Goal: Information Seeking & Learning: Learn about a topic

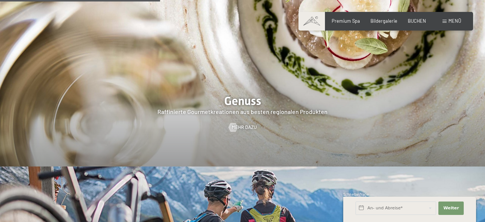
scroll to position [1017, 0]
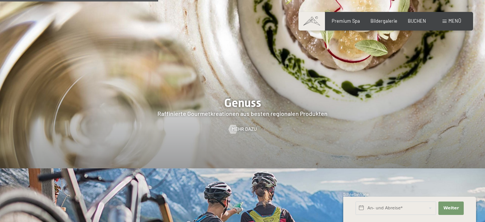
click at [243, 101] on div at bounding box center [242, 65] width 485 height 208
click at [237, 98] on div at bounding box center [242, 65] width 485 height 208
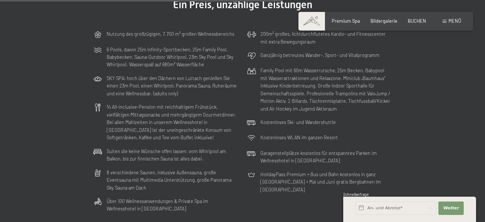
scroll to position [1650, 0]
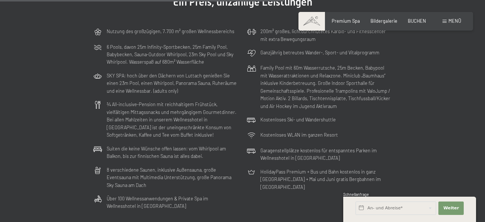
click at [423, 169] on section "Schwarzensteins All Inclusive Ein Preis, unzählige Leistungen Nutzung des großz…" at bounding box center [242, 97] width 485 height 292
click at [423, 160] on section "Schwarzensteins All Inclusive Ein Preis, unzählige Leistungen Nutzung des großz…" at bounding box center [242, 97] width 485 height 292
click at [423, 152] on section "Schwarzensteins All Inclusive Ein Preis, unzählige Leistungen Nutzung des großz…" at bounding box center [242, 97] width 485 height 292
click at [425, 143] on section "Schwarzensteins All Inclusive Ein Preis, unzählige Leistungen Nutzung des großz…" at bounding box center [242, 97] width 485 height 292
click at [427, 134] on section "Schwarzensteins All Inclusive Ein Preis, unzählige Leistungen Nutzung des großz…" at bounding box center [242, 97] width 485 height 292
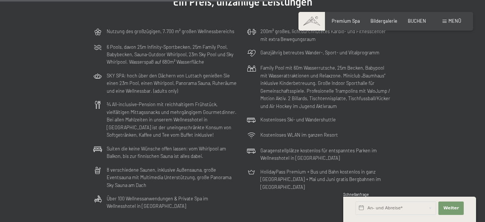
click at [427, 126] on section "Schwarzensteins All Inclusive Ein Preis, unzählige Leistungen Nutzung des großz…" at bounding box center [242, 97] width 485 height 292
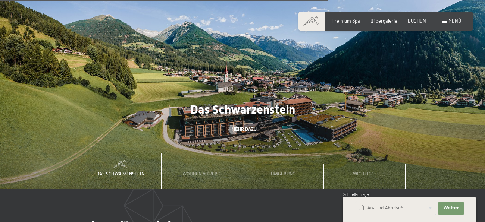
scroll to position [1912, 0]
click at [404, 153] on div "Wichtiges" at bounding box center [364, 171] width 81 height 37
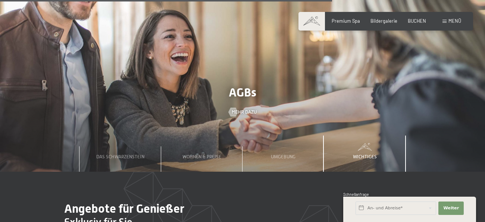
scroll to position [1933, 0]
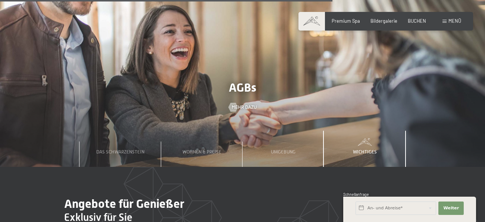
click at [413, 152] on div "Das Schwarzenstein Wohnen & Preise Umgebung Wichtiges" at bounding box center [243, 149] width 408 height 37
click at [419, 134] on div "Das Schwarzenstein Wohnen & Preise Umgebung Wichtiges" at bounding box center [243, 149] width 408 height 37
click at [419, 131] on div "Das Schwarzenstein Wohnen & Preise Umgebung Wichtiges" at bounding box center [243, 149] width 408 height 37
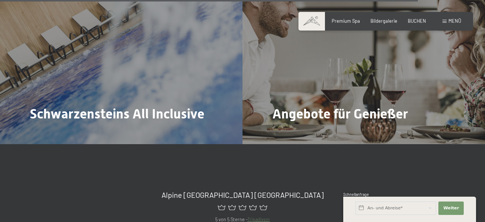
scroll to position [2431, 0]
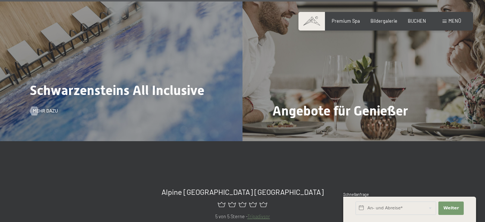
click at [164, 78] on div "Schwarzensteins All Inclusive Mehr dazu" at bounding box center [121, 51] width 243 height 182
click at [184, 88] on div "Schwarzensteins All Inclusive Mehr dazu" at bounding box center [121, 51] width 243 height 182
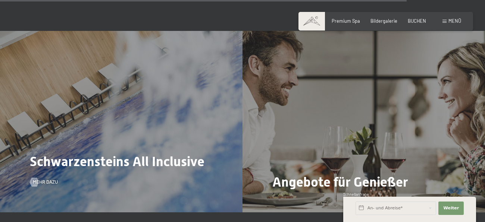
scroll to position [2354, 0]
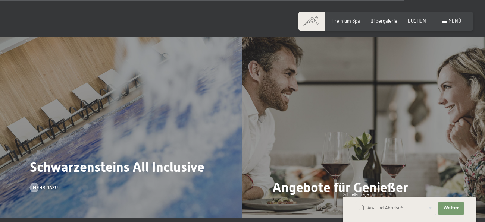
click at [163, 104] on div "Schwarzensteins All Inclusive Mehr dazu" at bounding box center [121, 128] width 243 height 182
click at [49, 185] on span "Mehr dazu" at bounding box center [52, 188] width 25 height 7
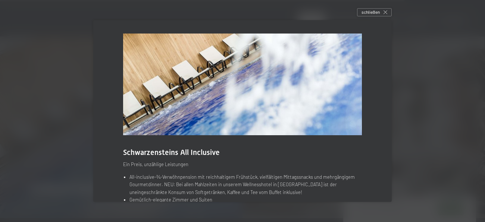
click at [408, 186] on div at bounding box center [242, 111] width 485 height 222
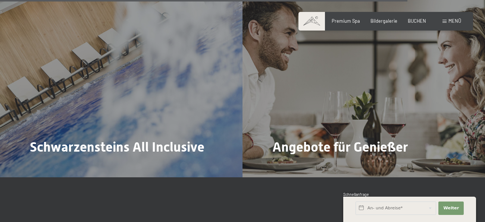
scroll to position [2391, 0]
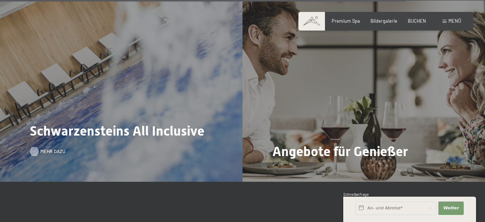
click at [44, 149] on span "Mehr dazu" at bounding box center [52, 152] width 25 height 7
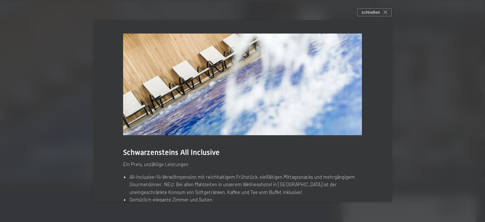
click at [438, 82] on div at bounding box center [242, 111] width 485 height 222
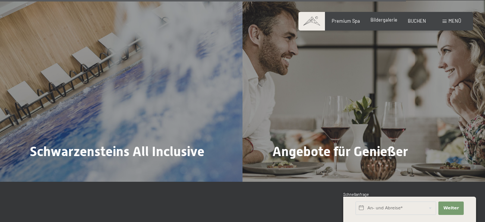
click at [385, 23] on div "Bildergalerie" at bounding box center [384, 20] width 27 height 7
click at [381, 20] on span "Bildergalerie" at bounding box center [384, 20] width 27 height 6
click at [379, 21] on span "Bildergalerie" at bounding box center [384, 20] width 27 height 6
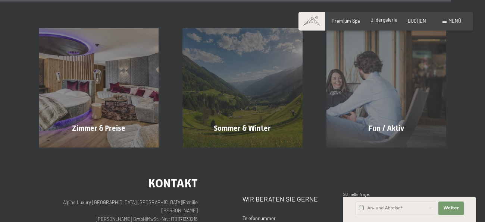
scroll to position [2653, 0]
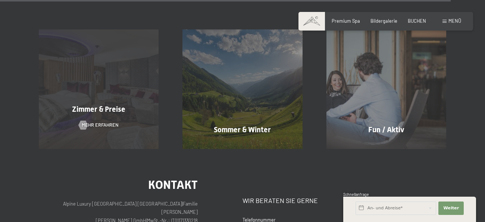
click at [110, 76] on div "Zimmer & Preise Mehr erfahren" at bounding box center [99, 89] width 144 height 120
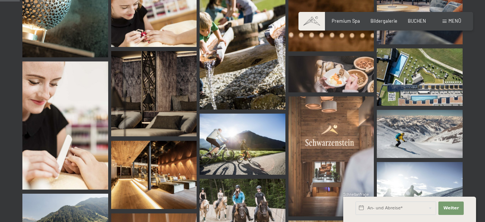
click at [439, 169] on img at bounding box center [420, 205] width 86 height 86
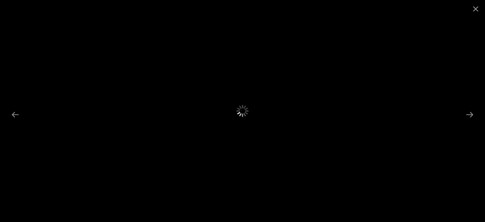
click at [445, 143] on div at bounding box center [242, 111] width 485 height 222
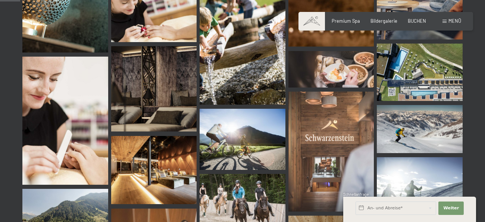
scroll to position [292, 0]
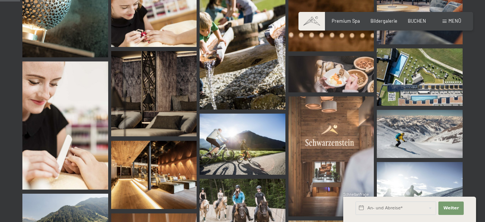
click at [435, 169] on img at bounding box center [420, 205] width 86 height 86
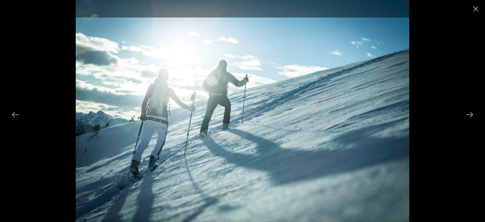
scroll to position [369, 0]
click at [470, 117] on button "Next slide" at bounding box center [470, 115] width 16 height 15
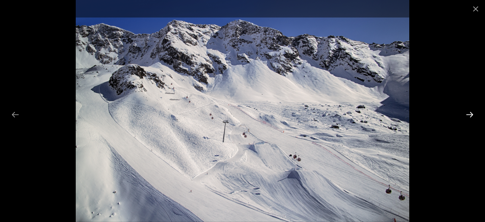
click at [470, 117] on button "Next slide" at bounding box center [470, 115] width 16 height 15
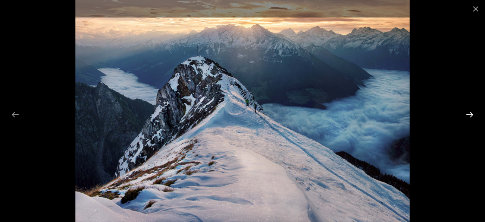
click at [470, 117] on button "Next slide" at bounding box center [470, 115] width 16 height 15
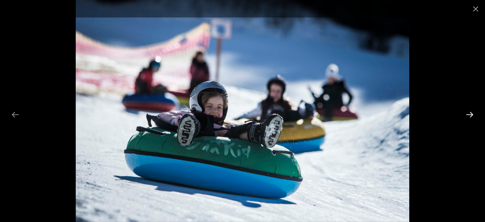
click at [470, 117] on button "Next slide" at bounding box center [470, 115] width 16 height 15
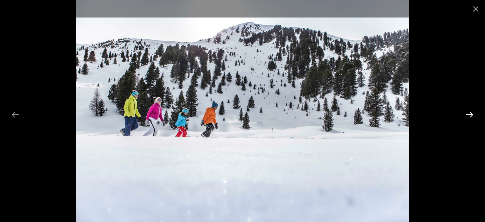
click at [470, 117] on button "Next slide" at bounding box center [470, 115] width 16 height 15
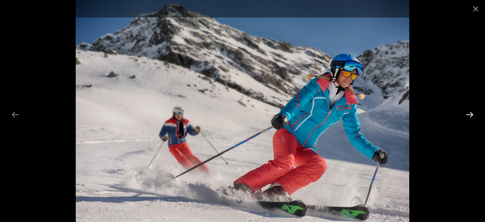
click at [470, 117] on button "Next slide" at bounding box center [470, 115] width 16 height 15
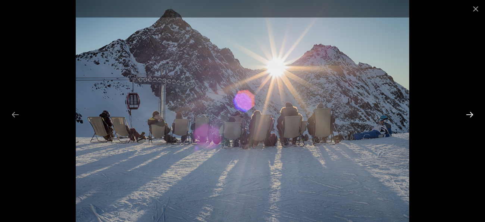
click at [470, 117] on button "Next slide" at bounding box center [470, 115] width 16 height 15
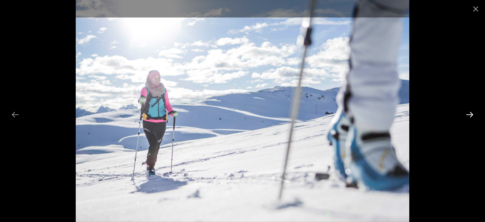
click at [470, 117] on button "Next slide" at bounding box center [470, 115] width 16 height 15
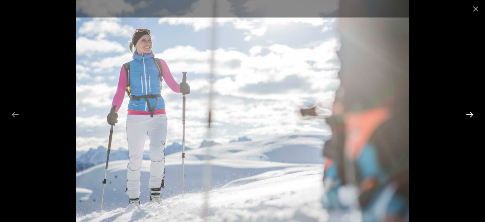
click at [470, 117] on button "Next slide" at bounding box center [470, 115] width 16 height 15
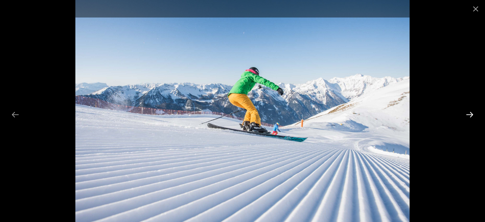
click at [470, 117] on button "Next slide" at bounding box center [470, 115] width 16 height 15
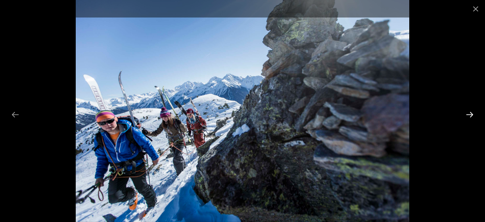
click at [470, 117] on button "Next slide" at bounding box center [470, 115] width 16 height 15
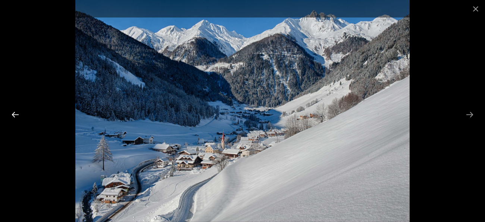
click at [10, 115] on button "Previous slide" at bounding box center [15, 115] width 16 height 15
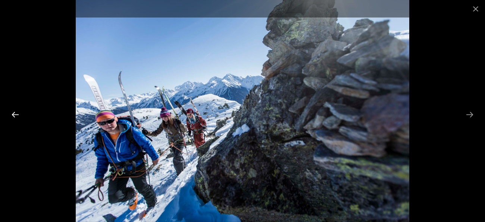
click at [10, 115] on button "Previous slide" at bounding box center [15, 115] width 16 height 15
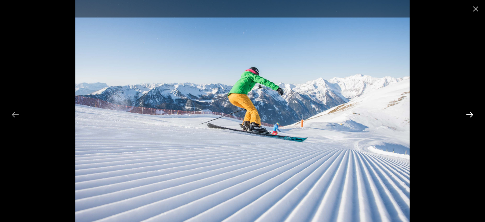
click at [474, 114] on button "Next slide" at bounding box center [470, 115] width 16 height 15
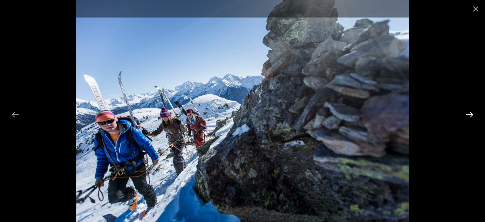
click at [474, 114] on button "Next slide" at bounding box center [470, 115] width 16 height 15
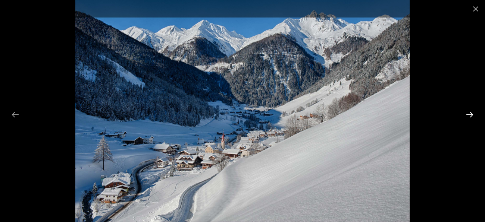
click at [474, 114] on button "Next slide" at bounding box center [470, 115] width 16 height 15
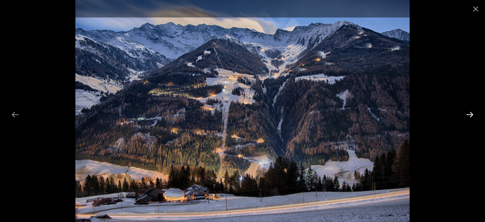
click at [470, 115] on button "Next slide" at bounding box center [470, 115] width 16 height 15
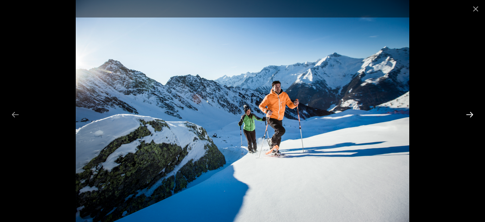
click at [470, 115] on button "Next slide" at bounding box center [470, 115] width 16 height 15
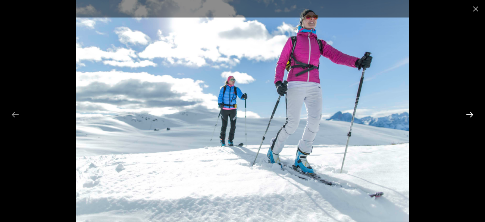
click at [470, 115] on button "Next slide" at bounding box center [470, 115] width 16 height 15
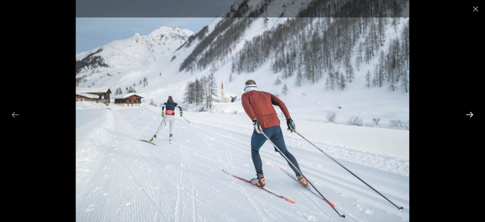
click at [470, 115] on button "Next slide" at bounding box center [470, 115] width 16 height 15
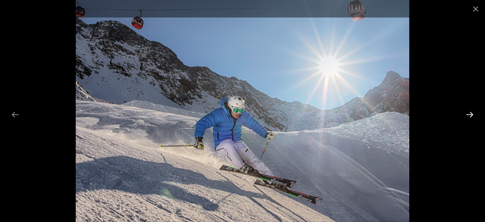
click at [470, 115] on button "Next slide" at bounding box center [470, 115] width 16 height 15
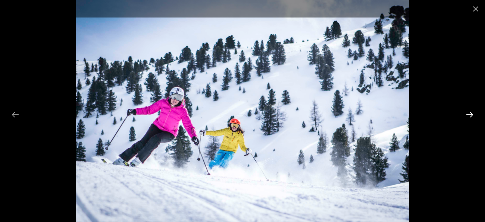
click at [470, 115] on button "Next slide" at bounding box center [470, 115] width 16 height 15
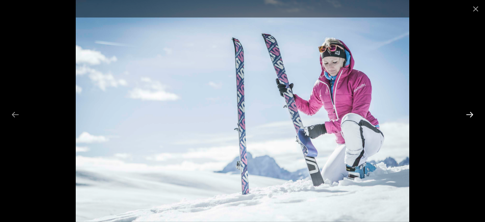
click at [470, 115] on button "Next slide" at bounding box center [470, 115] width 16 height 15
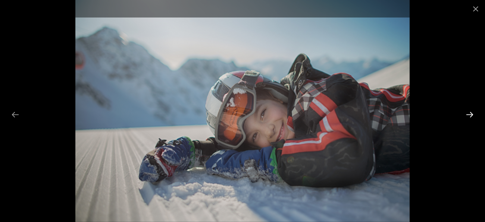
click at [470, 115] on button "Next slide" at bounding box center [470, 115] width 16 height 15
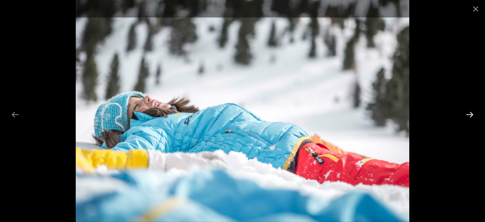
click at [470, 115] on button "Next slide" at bounding box center [470, 115] width 16 height 15
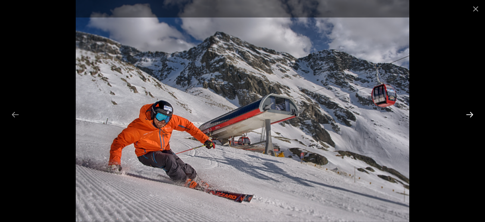
click at [470, 115] on button "Next slide" at bounding box center [470, 115] width 16 height 15
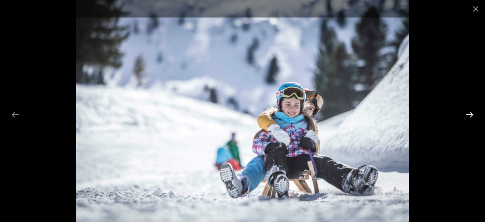
click at [470, 115] on button "Next slide" at bounding box center [470, 115] width 16 height 15
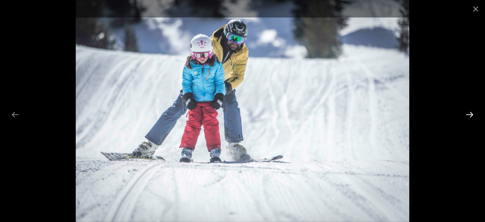
click at [470, 115] on button "Next slide" at bounding box center [470, 115] width 16 height 15
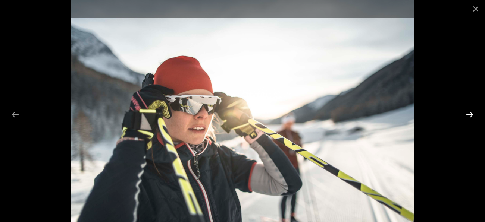
click at [470, 115] on button "Next slide" at bounding box center [470, 115] width 16 height 15
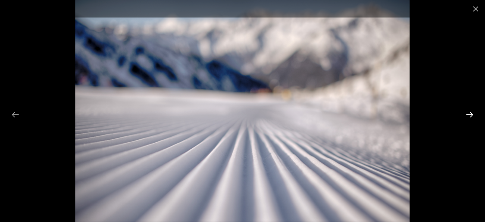
click at [470, 115] on button "Next slide" at bounding box center [470, 115] width 16 height 15
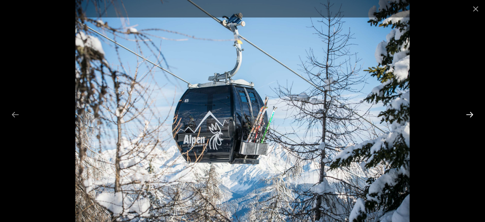
click at [470, 115] on button "Next slide" at bounding box center [470, 115] width 16 height 15
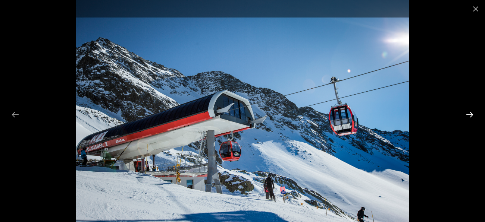
click at [470, 115] on button "Next slide" at bounding box center [470, 115] width 16 height 15
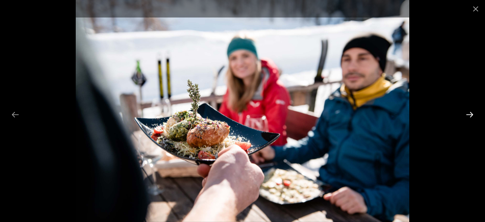
click at [470, 115] on button "Next slide" at bounding box center [470, 115] width 16 height 15
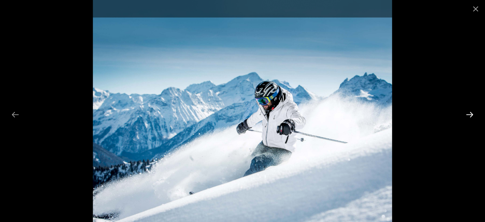
click at [470, 115] on button "Next slide" at bounding box center [470, 115] width 16 height 15
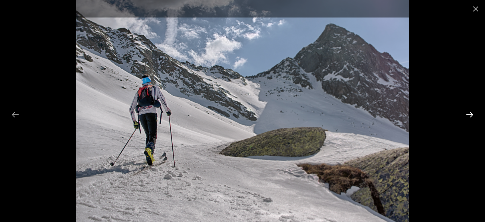
click at [470, 115] on button "Next slide" at bounding box center [470, 115] width 16 height 15
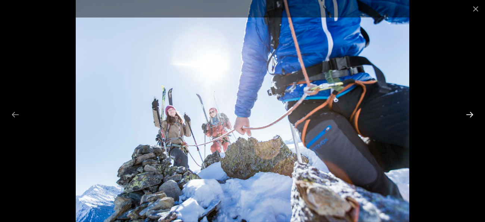
click at [470, 115] on button "Next slide" at bounding box center [470, 115] width 16 height 15
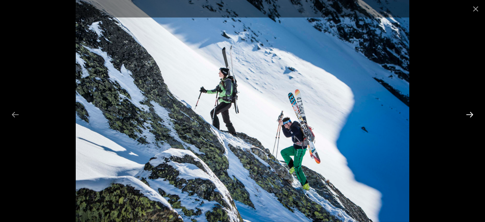
click at [470, 115] on button "Next slide" at bounding box center [470, 115] width 16 height 15
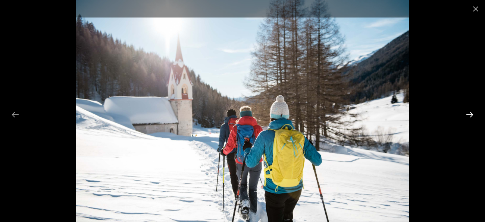
click at [470, 115] on button "Next slide" at bounding box center [470, 115] width 16 height 15
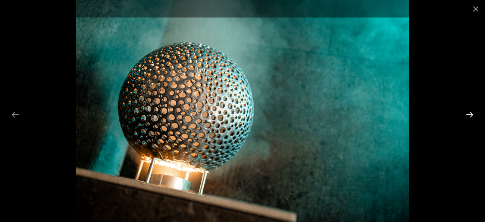
click at [470, 115] on button "Next slide" at bounding box center [470, 115] width 16 height 15
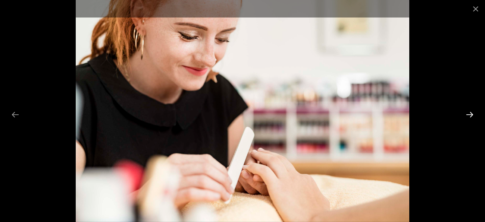
click at [470, 115] on button "Next slide" at bounding box center [470, 115] width 16 height 15
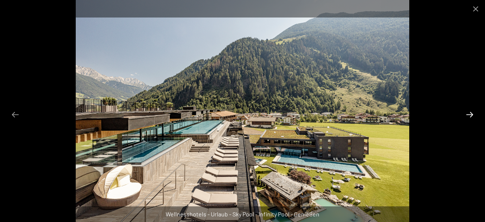
click at [470, 115] on button "Next slide" at bounding box center [470, 115] width 16 height 15
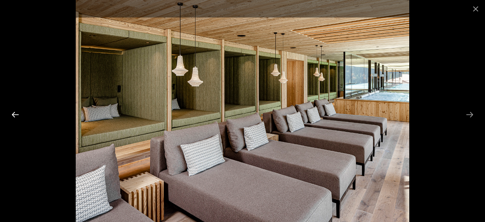
click at [13, 115] on button "Previous slide" at bounding box center [15, 115] width 16 height 15
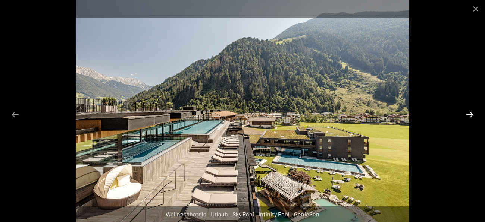
click at [471, 112] on button "Next slide" at bounding box center [470, 115] width 16 height 15
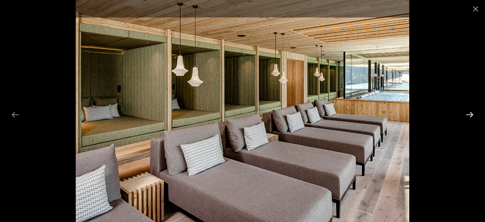
click at [471, 112] on button "Next slide" at bounding box center [470, 115] width 16 height 15
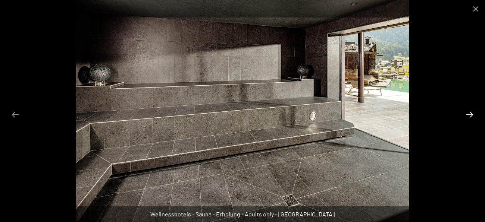
click at [471, 112] on button "Next slide" at bounding box center [470, 115] width 16 height 15
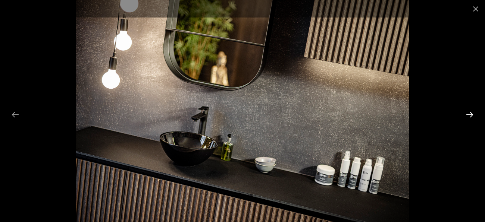
click at [471, 112] on button "Next slide" at bounding box center [470, 115] width 16 height 15
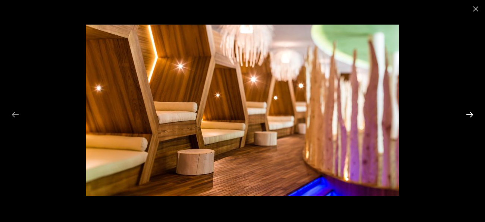
click at [471, 112] on button "Next slide" at bounding box center [470, 115] width 16 height 15
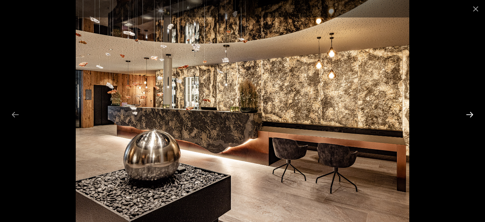
click at [471, 112] on button "Next slide" at bounding box center [470, 115] width 16 height 15
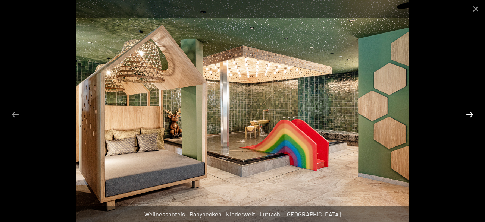
click at [471, 112] on button "Next slide" at bounding box center [470, 115] width 16 height 15
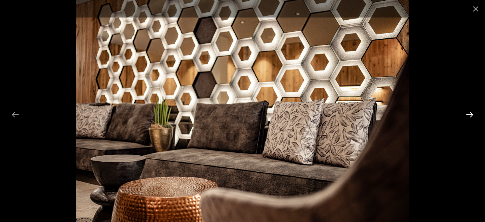
click at [471, 112] on button "Next slide" at bounding box center [470, 115] width 16 height 15
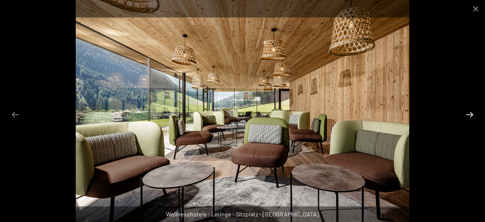
click at [471, 112] on button "Next slide" at bounding box center [470, 115] width 16 height 15
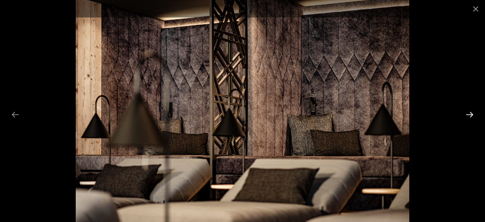
click at [471, 112] on button "Next slide" at bounding box center [470, 115] width 16 height 15
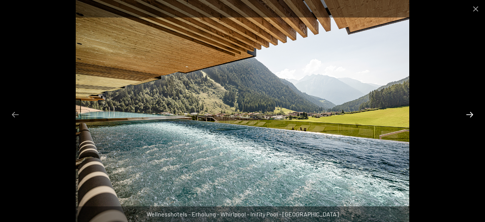
click at [471, 112] on button "Next slide" at bounding box center [470, 115] width 16 height 15
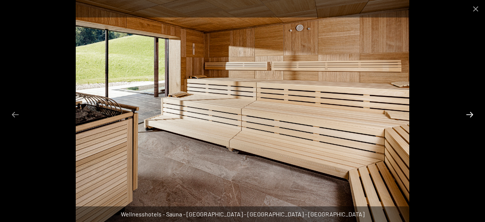
click at [471, 112] on button "Next slide" at bounding box center [470, 115] width 16 height 15
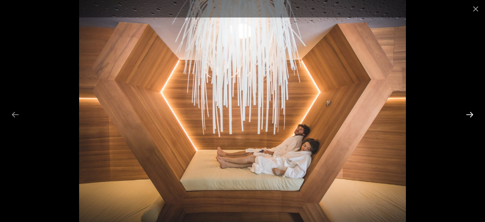
click at [471, 112] on button "Next slide" at bounding box center [470, 115] width 16 height 15
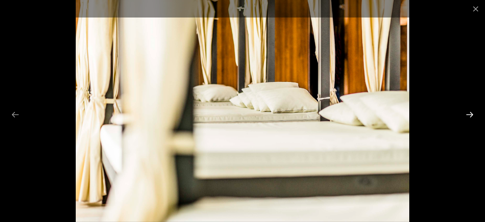
click at [471, 112] on button "Next slide" at bounding box center [470, 115] width 16 height 15
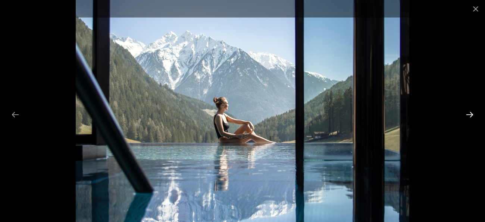
click at [471, 112] on button "Next slide" at bounding box center [470, 115] width 16 height 15
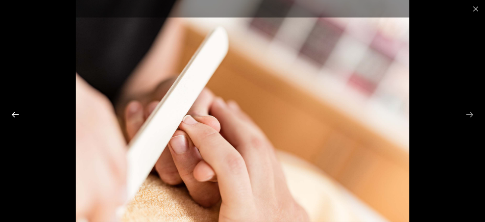
click at [12, 117] on button "Previous slide" at bounding box center [15, 115] width 16 height 15
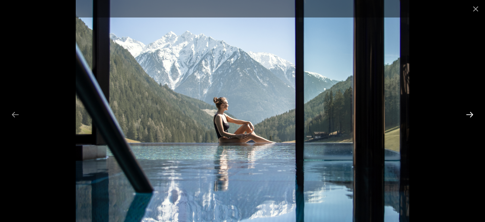
click at [472, 117] on button "Next slide" at bounding box center [470, 115] width 16 height 15
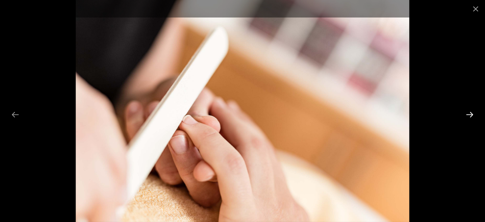
click at [472, 117] on button "Next slide" at bounding box center [470, 115] width 16 height 15
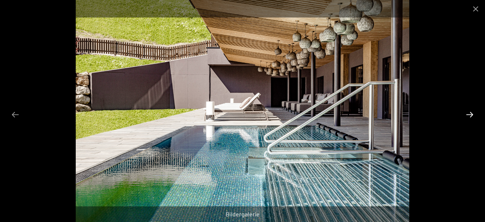
click at [472, 117] on button "Next slide" at bounding box center [470, 115] width 16 height 15
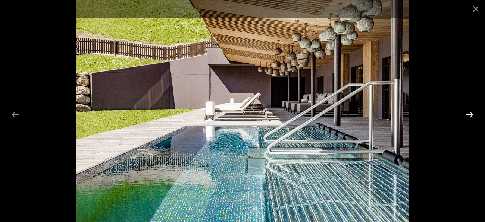
click at [470, 115] on button "Next slide" at bounding box center [470, 115] width 16 height 15
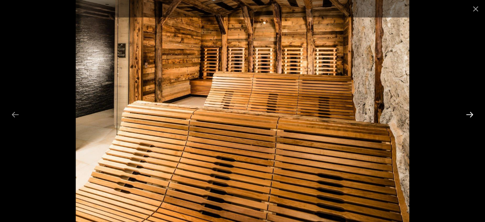
click at [470, 115] on button "Next slide" at bounding box center [470, 115] width 16 height 15
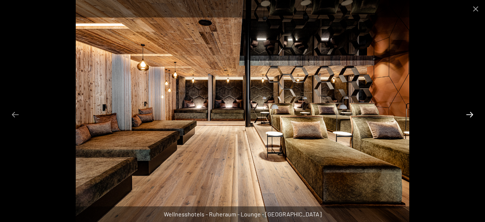
click at [470, 115] on button "Next slide" at bounding box center [470, 115] width 16 height 15
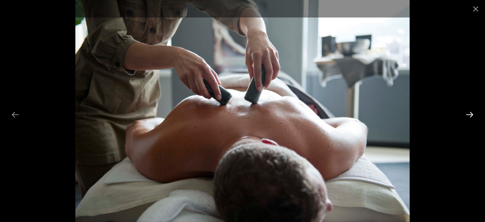
click at [470, 115] on button "Next slide" at bounding box center [470, 115] width 16 height 15
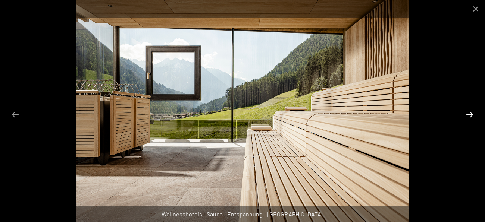
click at [470, 115] on button "Next slide" at bounding box center [470, 115] width 16 height 15
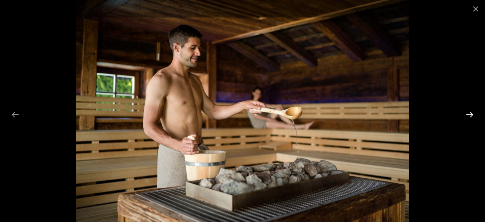
click at [470, 115] on button "Next slide" at bounding box center [470, 115] width 16 height 15
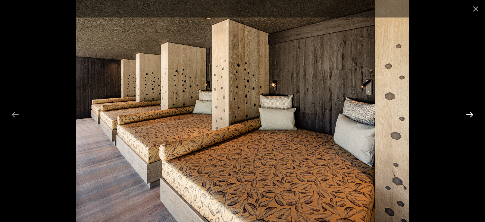
click at [470, 115] on button "Next slide" at bounding box center [470, 115] width 16 height 15
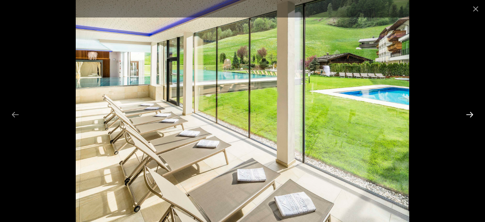
click at [470, 115] on button "Next slide" at bounding box center [470, 115] width 16 height 15
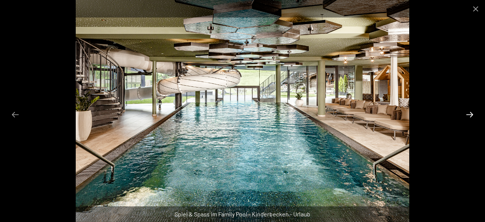
click at [470, 115] on button "Next slide" at bounding box center [470, 115] width 16 height 15
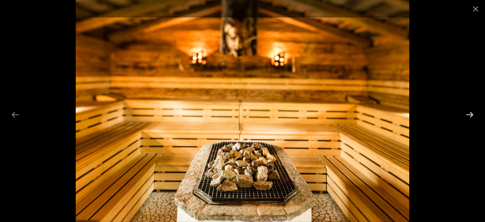
click at [470, 115] on button "Next slide" at bounding box center [470, 115] width 16 height 15
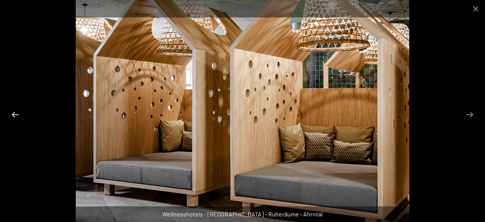
click at [13, 116] on button "Previous slide" at bounding box center [15, 115] width 16 height 15
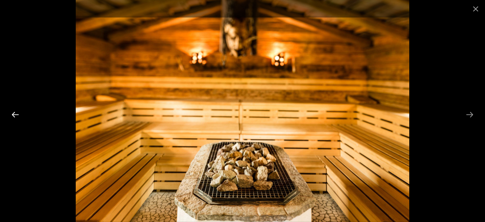
click at [13, 116] on button "Previous slide" at bounding box center [15, 115] width 16 height 15
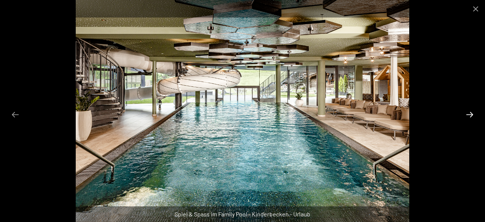
click at [471, 114] on button "Next slide" at bounding box center [470, 115] width 16 height 15
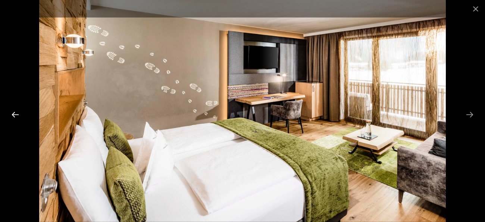
click at [13, 116] on button "Previous slide" at bounding box center [15, 115] width 16 height 15
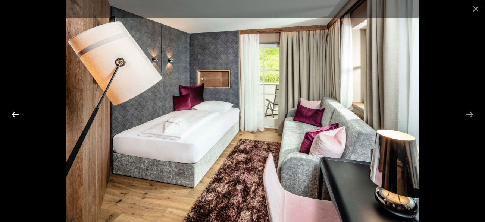
click at [14, 115] on button "Previous slide" at bounding box center [15, 115] width 16 height 15
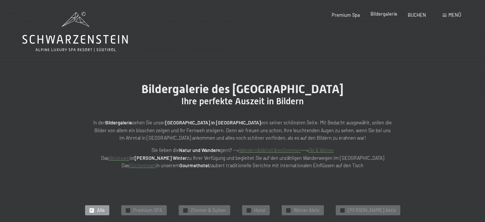
click at [380, 16] on span "Bildergalerie" at bounding box center [384, 14] width 27 height 6
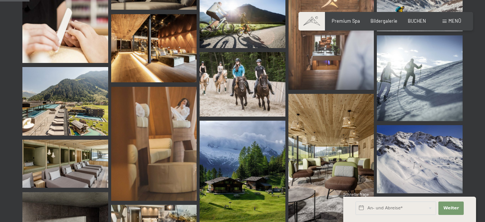
scroll to position [429, 0]
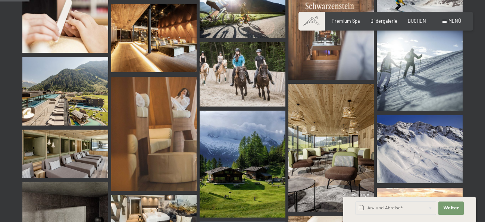
click at [422, 168] on img at bounding box center [420, 149] width 86 height 69
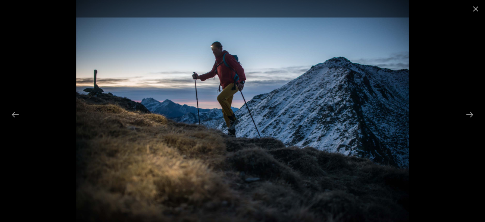
scroll to position [904, 0]
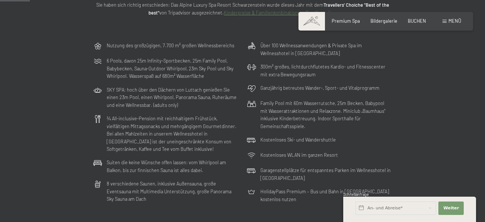
click at [430, 160] on div "Nutzung des großzügigen, 7.700 m² großen Wellnessbereichs 6 Pools, davon 25m In…" at bounding box center [242, 123] width 485 height 168
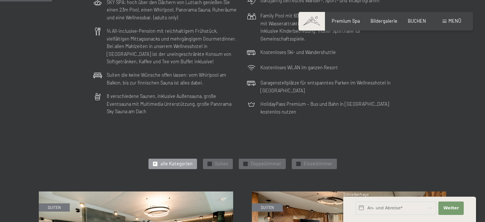
click at [429, 169] on div "✓ alle Kategorien ✓ Suiten ✓ Doppelzimmer ✓ Einzelzimmer" at bounding box center [243, 164] width 408 height 13
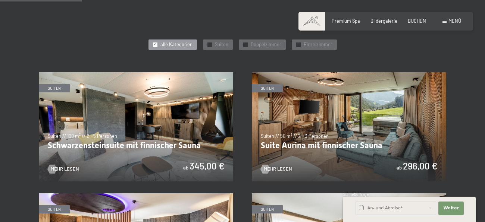
scroll to position [328, 0]
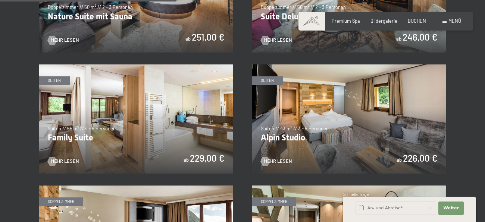
click at [451, 135] on div "✓ alle Kategorien ✓ Suiten ✓ Doppelzimmer ✓ Einzelzimmer alle Kategorien alle K…" at bounding box center [242, 102] width 452 height 872
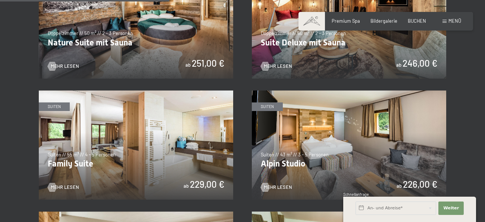
scroll to position [673, 0]
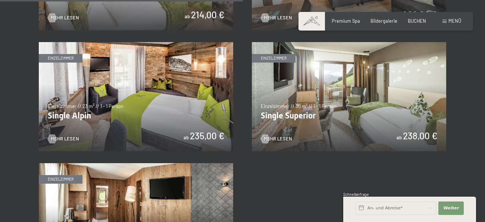
scroll to position [961, 0]
